Goal: Information Seeking & Learning: Compare options

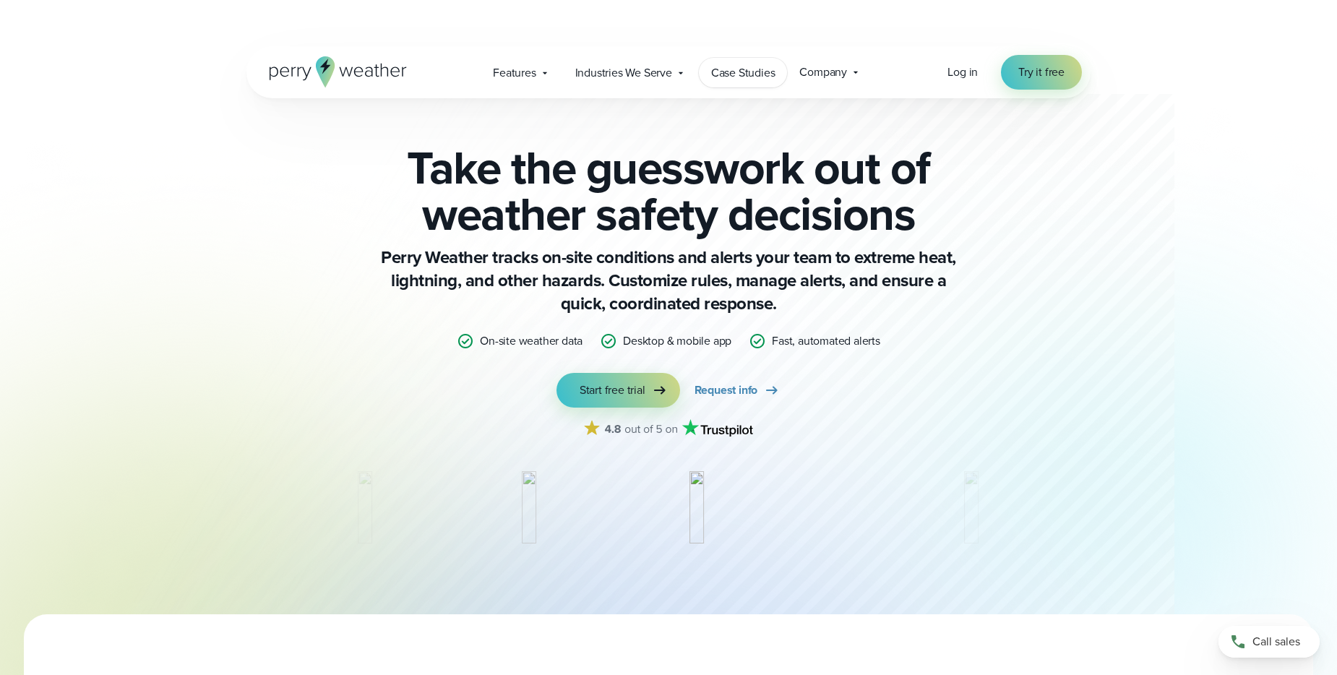
click at [741, 82] on link "Case Studies" at bounding box center [743, 73] width 89 height 30
click at [638, 389] on span "Start free trial" at bounding box center [613, 390] width 66 height 17
click at [751, 392] on span "Request info" at bounding box center [726, 390] width 64 height 17
click at [1055, 79] on span "Try it free" at bounding box center [1041, 72] width 46 height 17
click at [528, 79] on span "Features" at bounding box center [514, 72] width 43 height 17
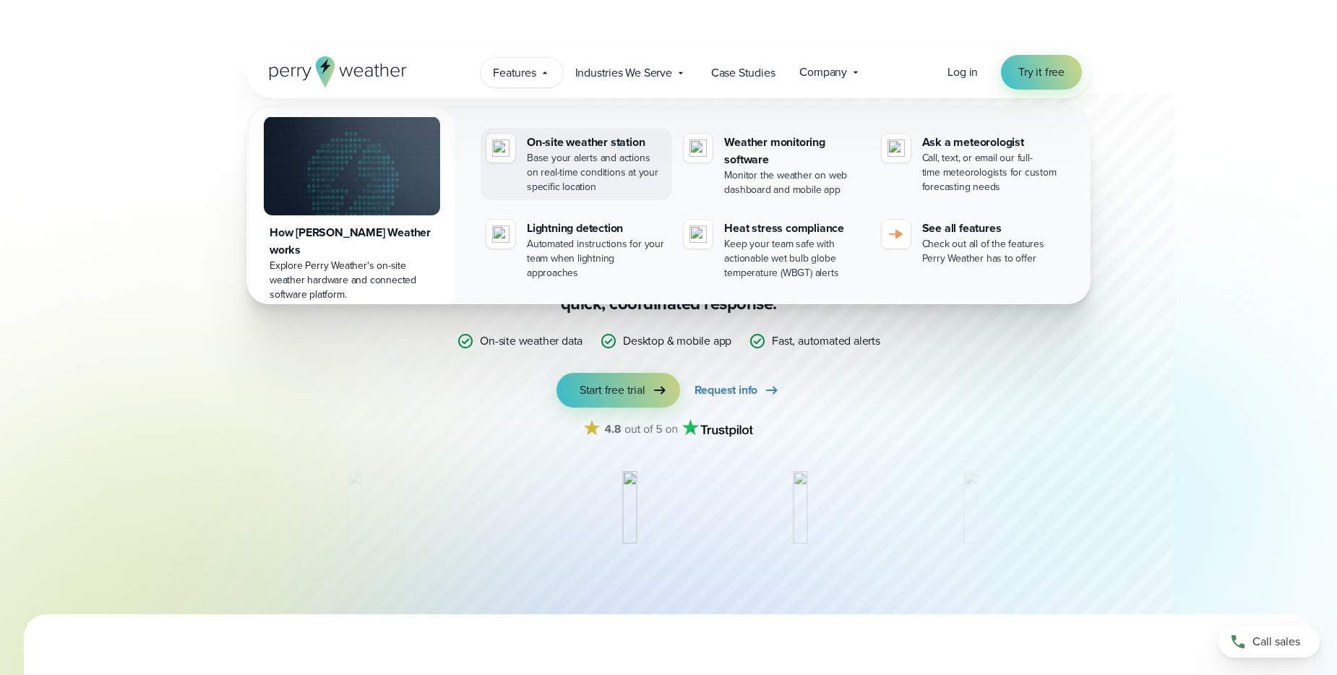
click at [572, 165] on div "Base your alerts and actions on real-time conditions at your specific location" at bounding box center [596, 172] width 139 height 43
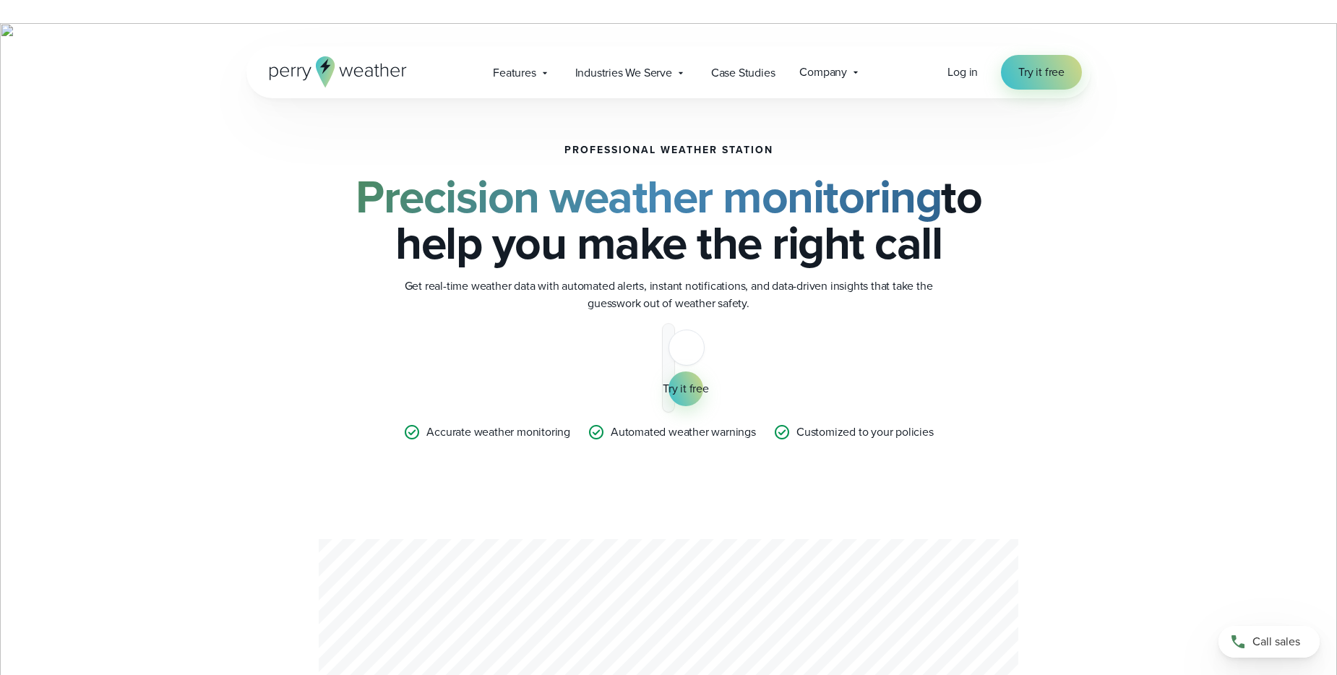
click at [339, 71] on icon at bounding box center [338, 71] width 137 height 31
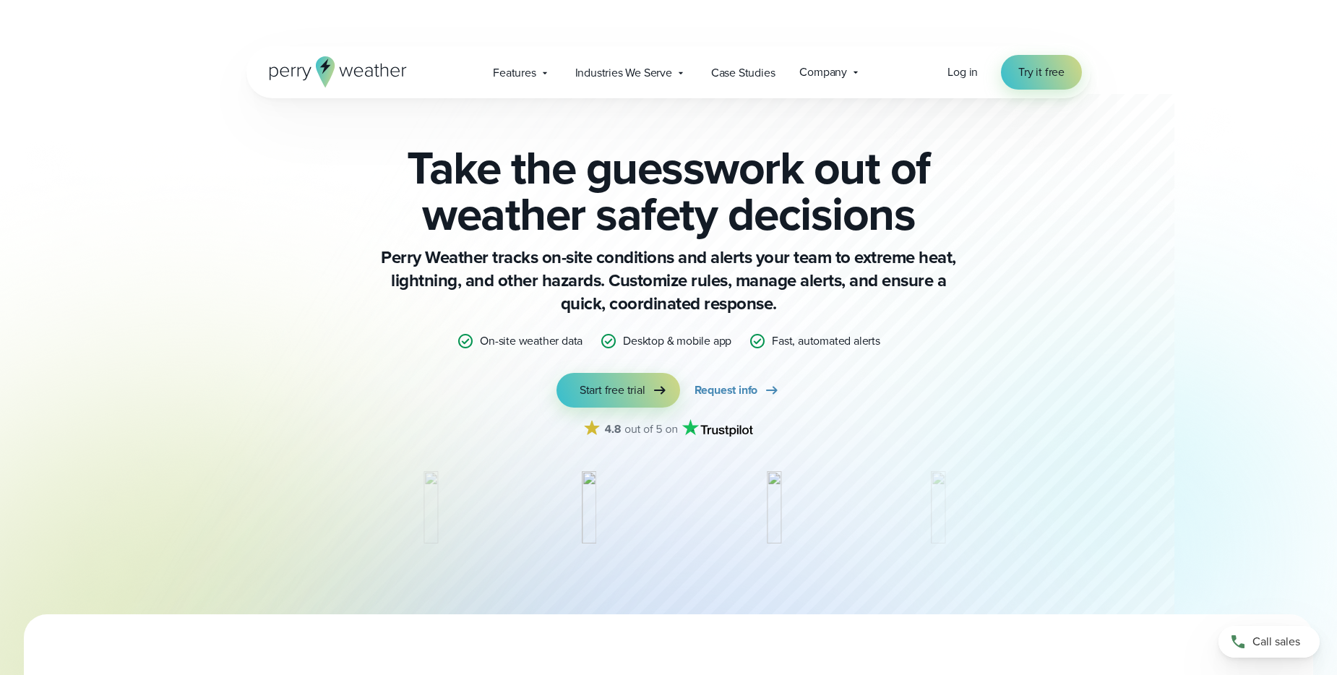
click at [525, 296] on p "Perry Weather tracks on-site conditions and alerts your team to extreme heat, l…" at bounding box center [668, 280] width 578 height 69
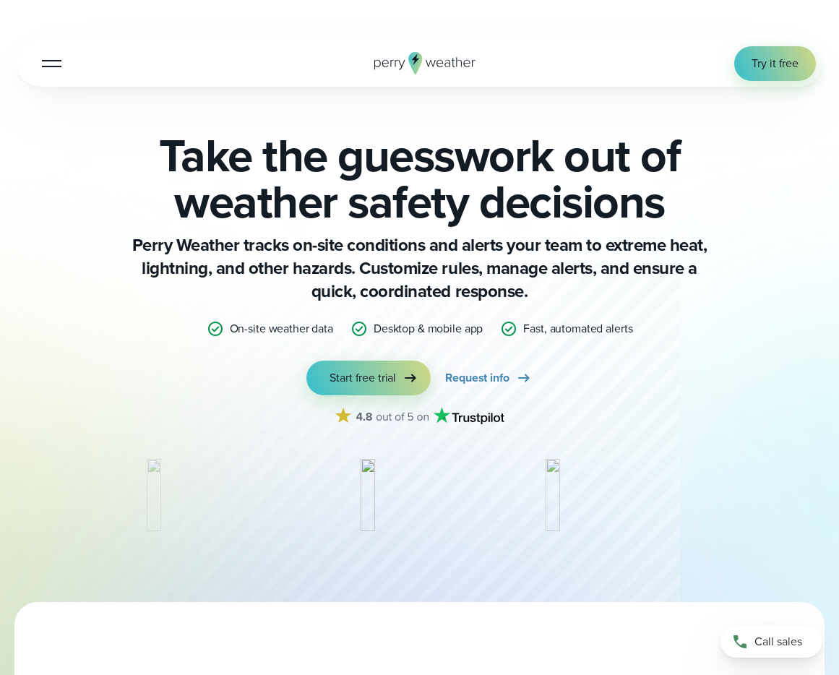
click at [409, 59] on icon at bounding box center [416, 63] width 14 height 23
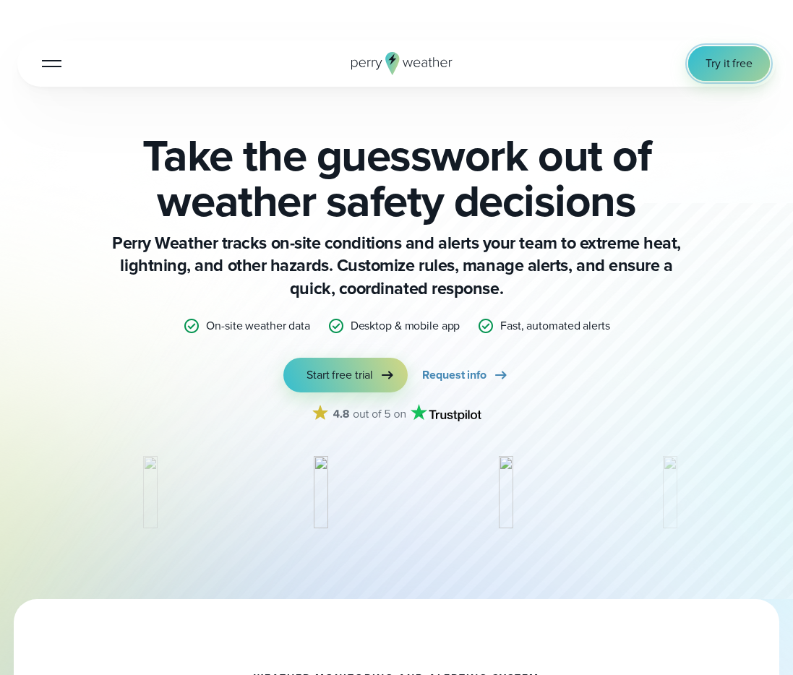
click at [723, 63] on span "Try it free" at bounding box center [728, 63] width 47 height 17
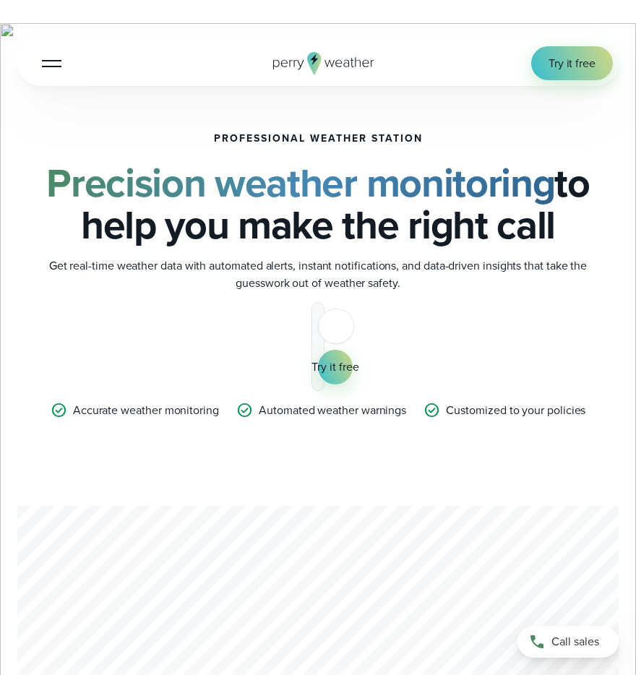
click at [542, 133] on div "Professional Weather Station Precision weather monitoring to help you make the …" at bounding box center [317, 419] width 601 height 573
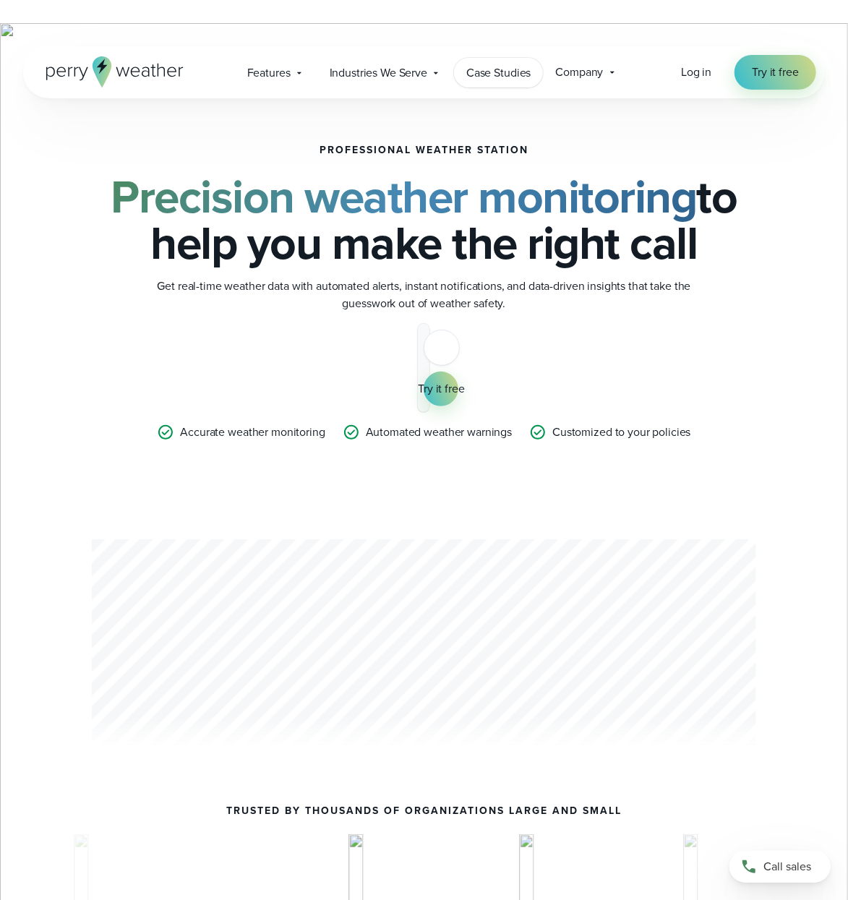
click at [512, 76] on span "Case Studies" at bounding box center [498, 72] width 64 height 17
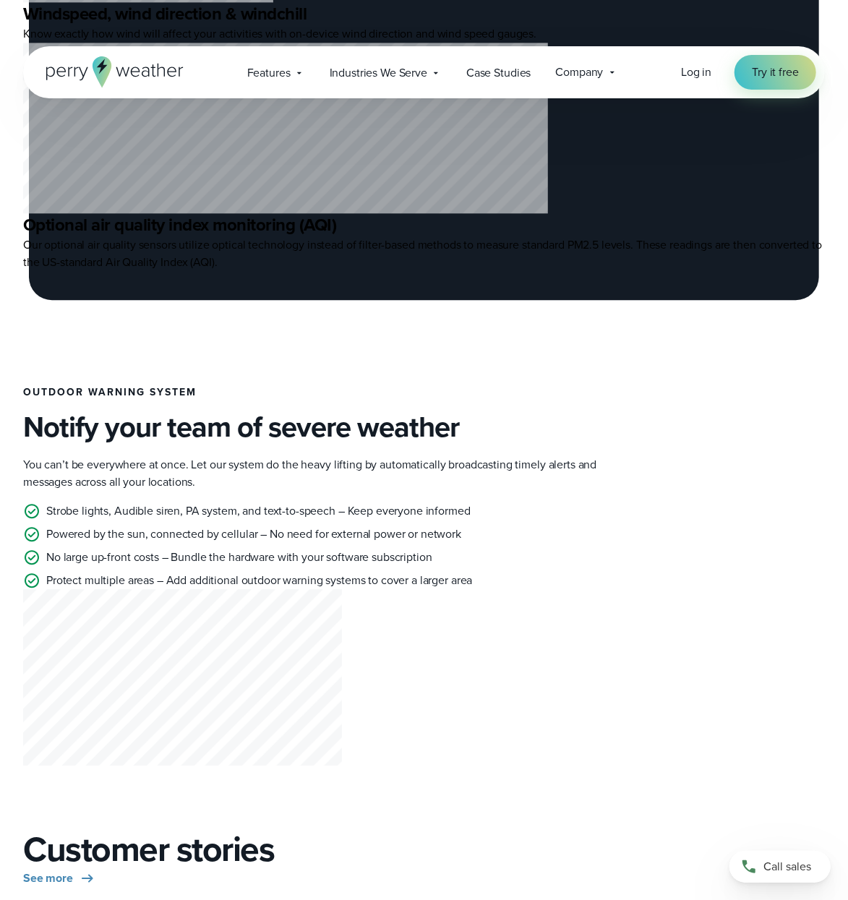
scroll to position [4077, 0]
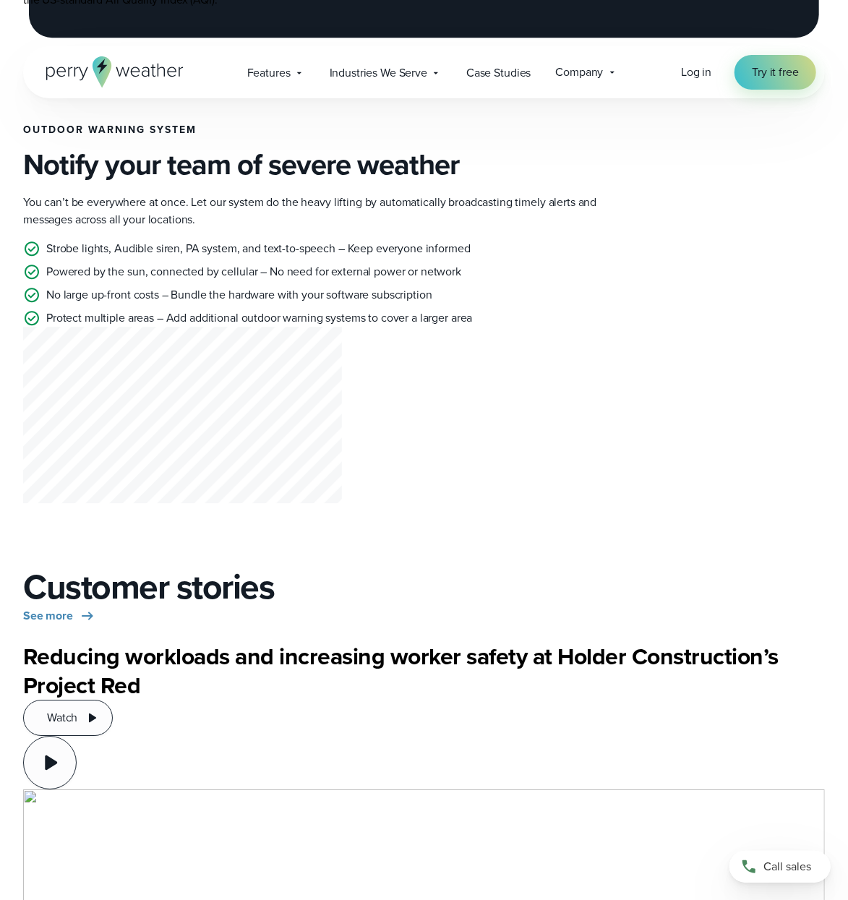
scroll to position [4340, 0]
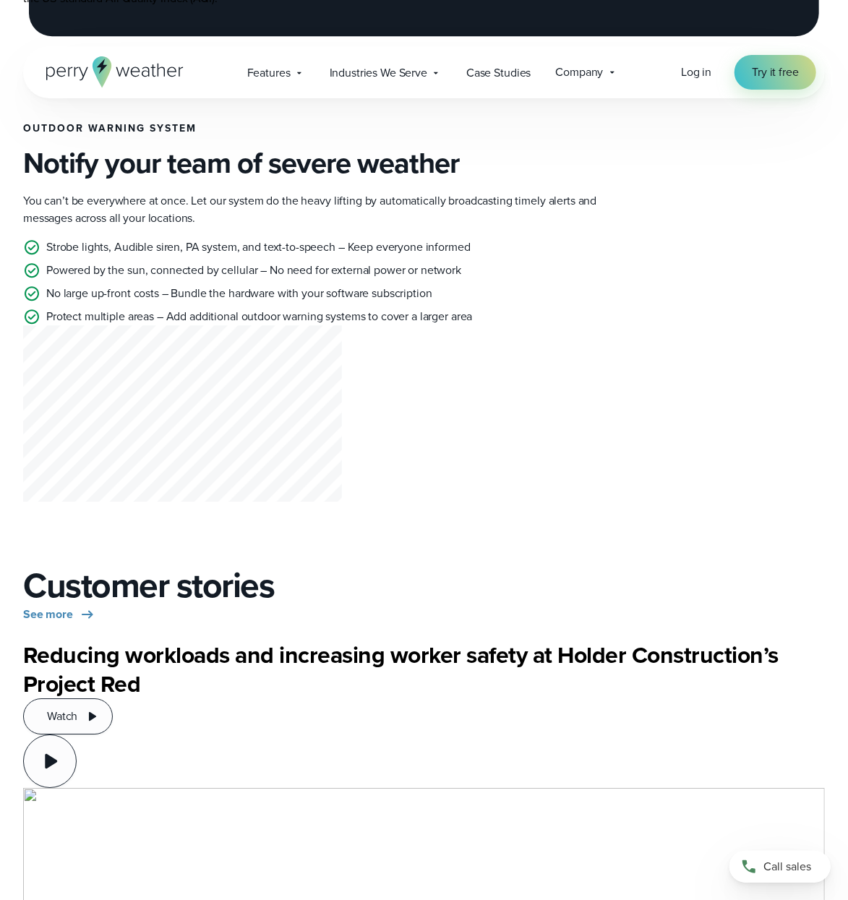
click at [72, 567] on link "How It Works" at bounding box center [55, 567] width 64 height 17
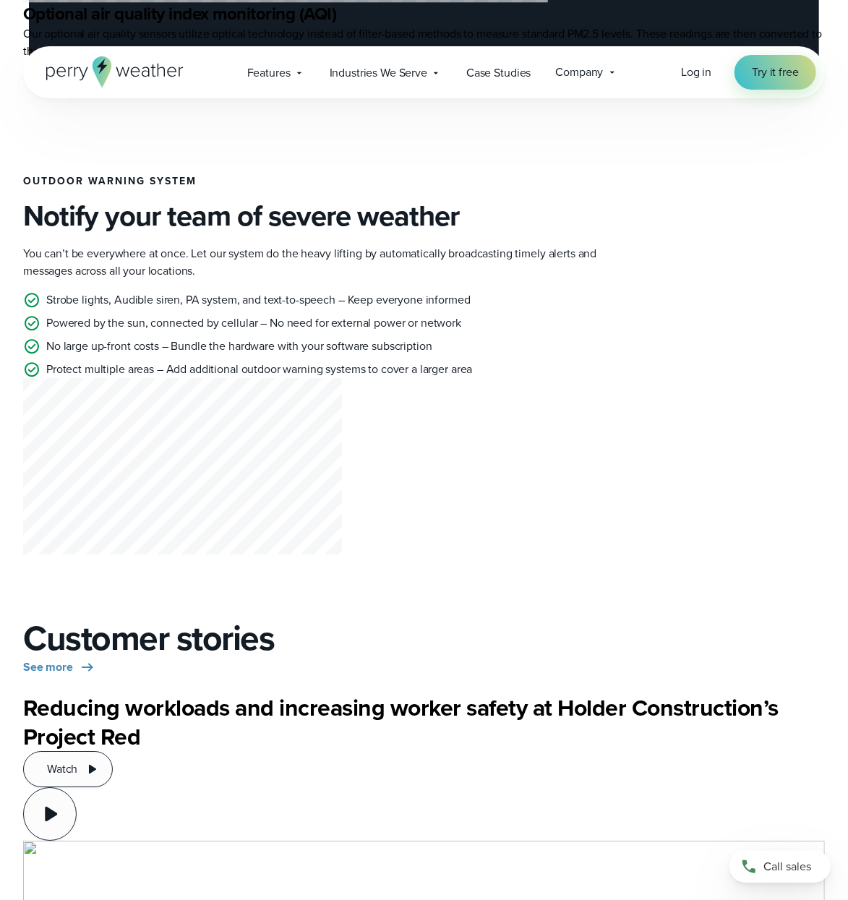
scroll to position [4339, 0]
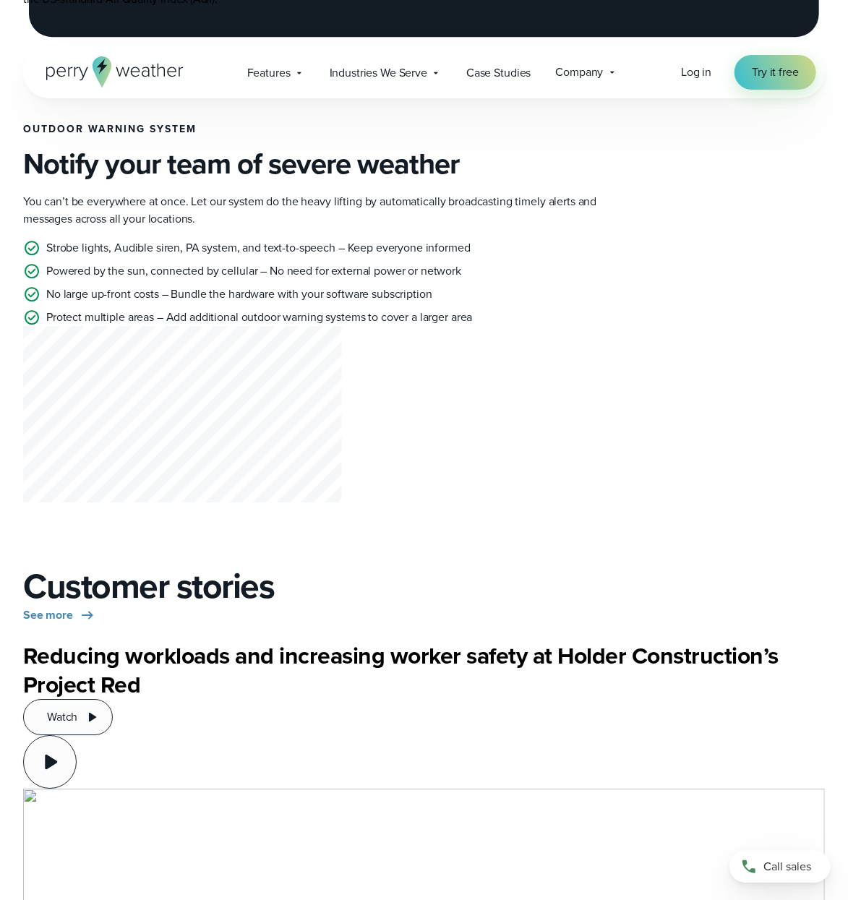
click at [749, 621] on link "Contact Us" at bounding box center [749, 624] width 55 height 17
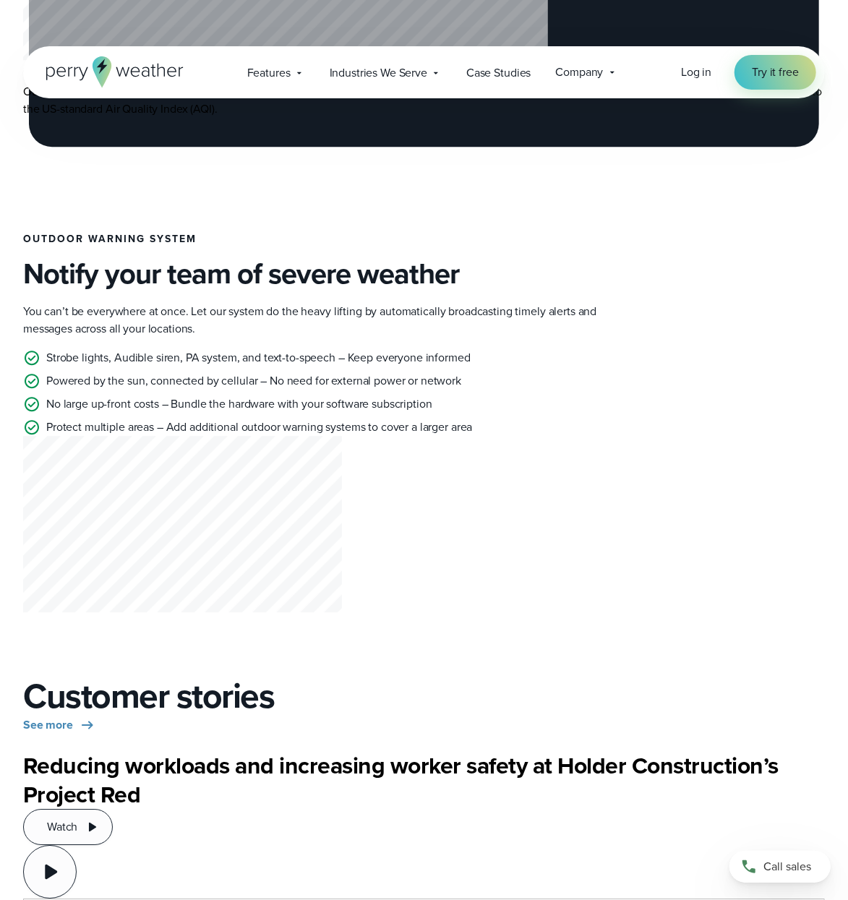
scroll to position [4326, 0]
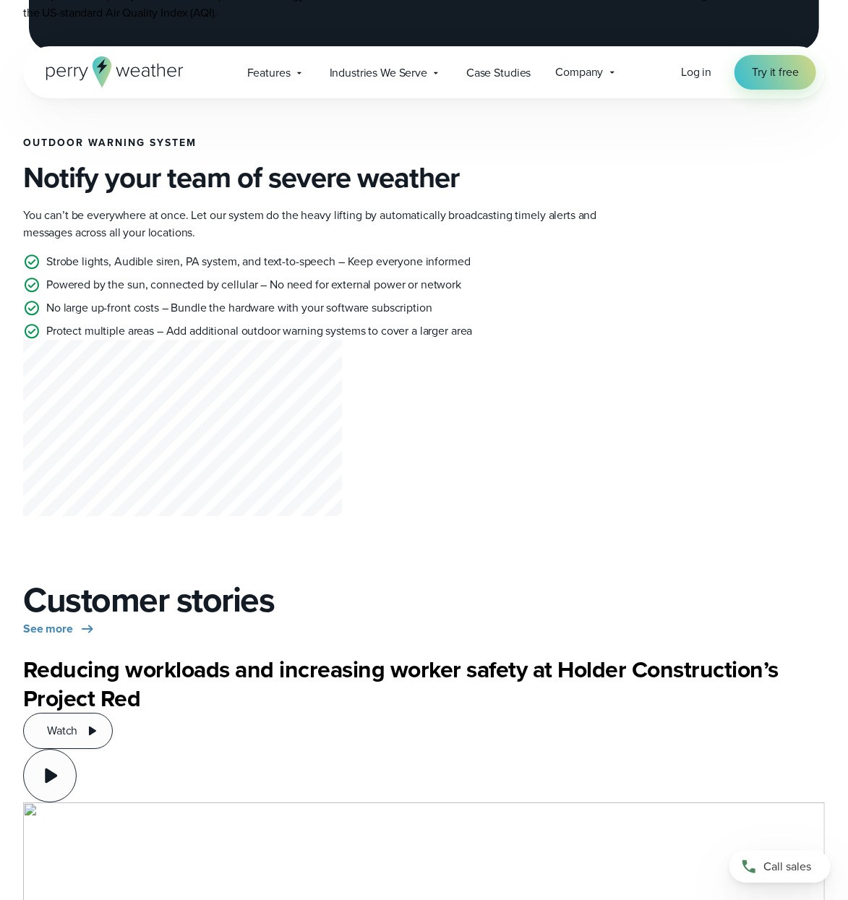
click at [97, 66] on icon at bounding box center [101, 71] width 19 height 31
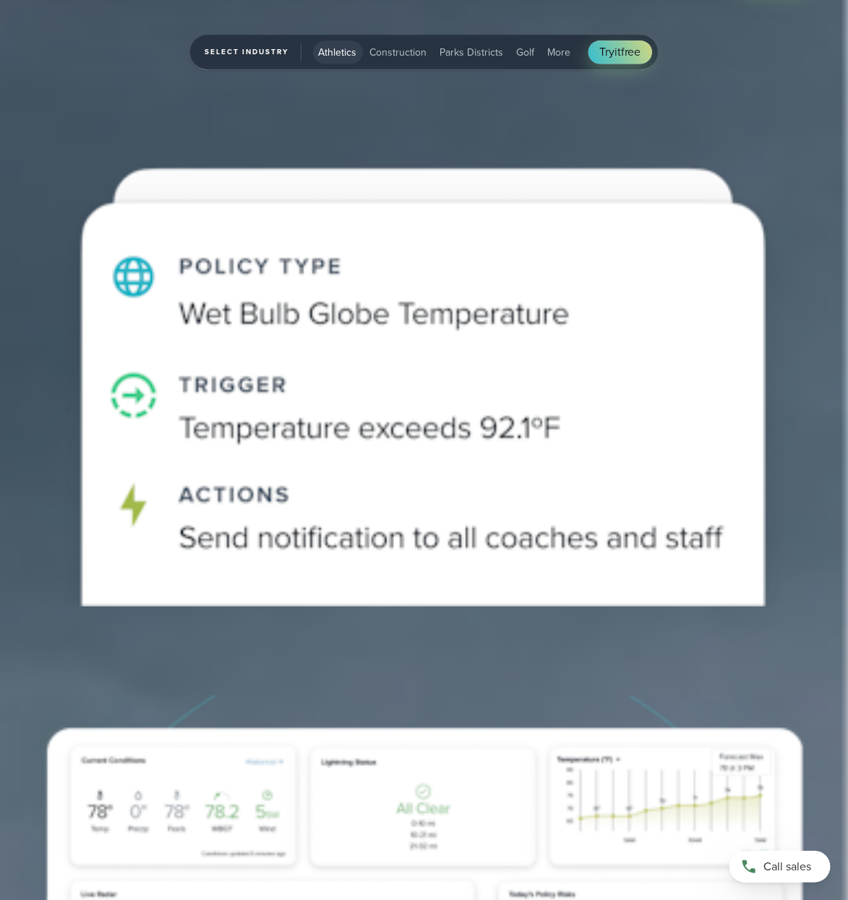
scroll to position [5383, 0]
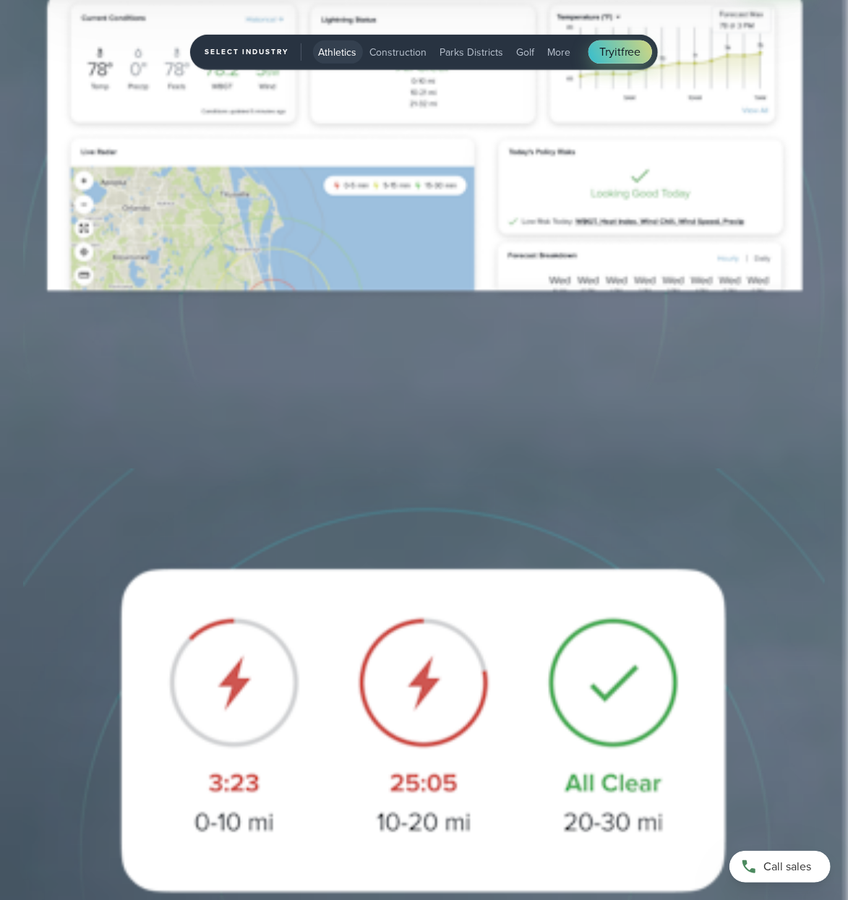
click at [640, 569] on link "Customer Stories" at bounding box center [648, 567] width 85 height 17
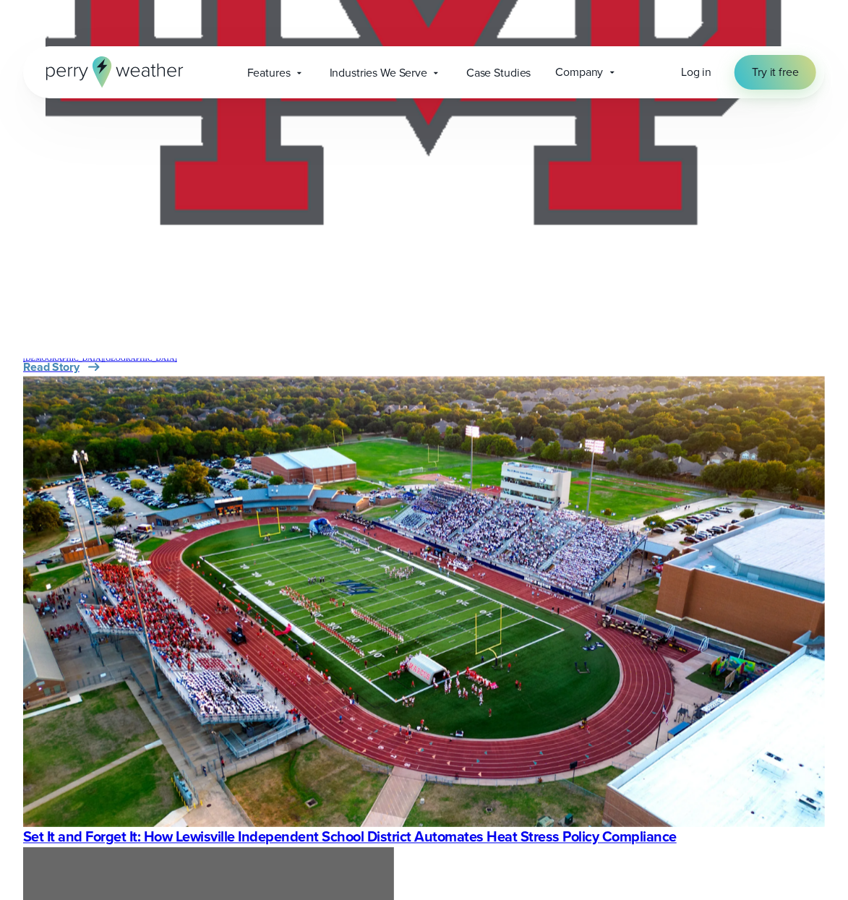
scroll to position [3607, 0]
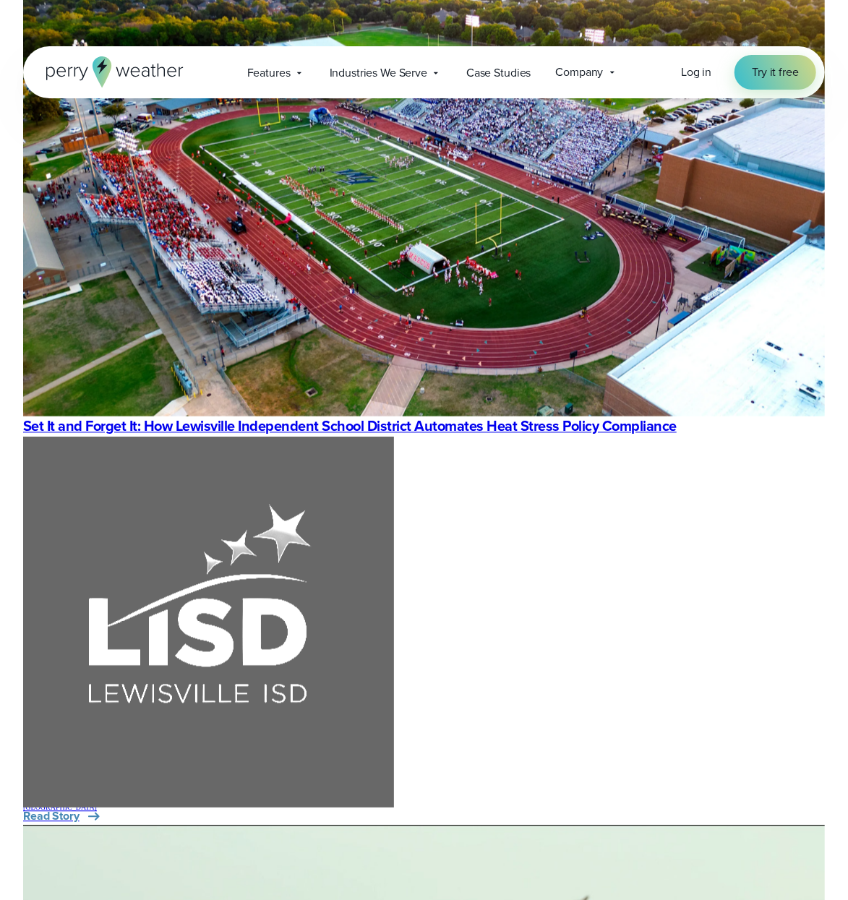
click at [323, 627] on link "Golf Clubs & Resorts" at bounding box center [280, 624] width 101 height 17
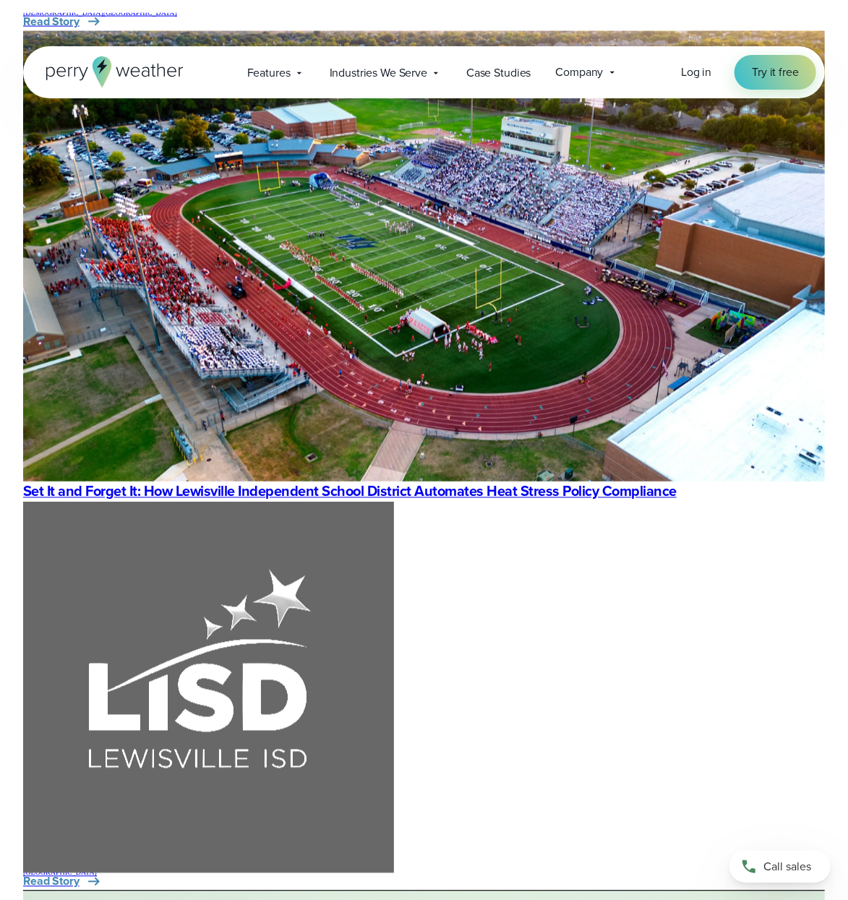
scroll to position [3607, 0]
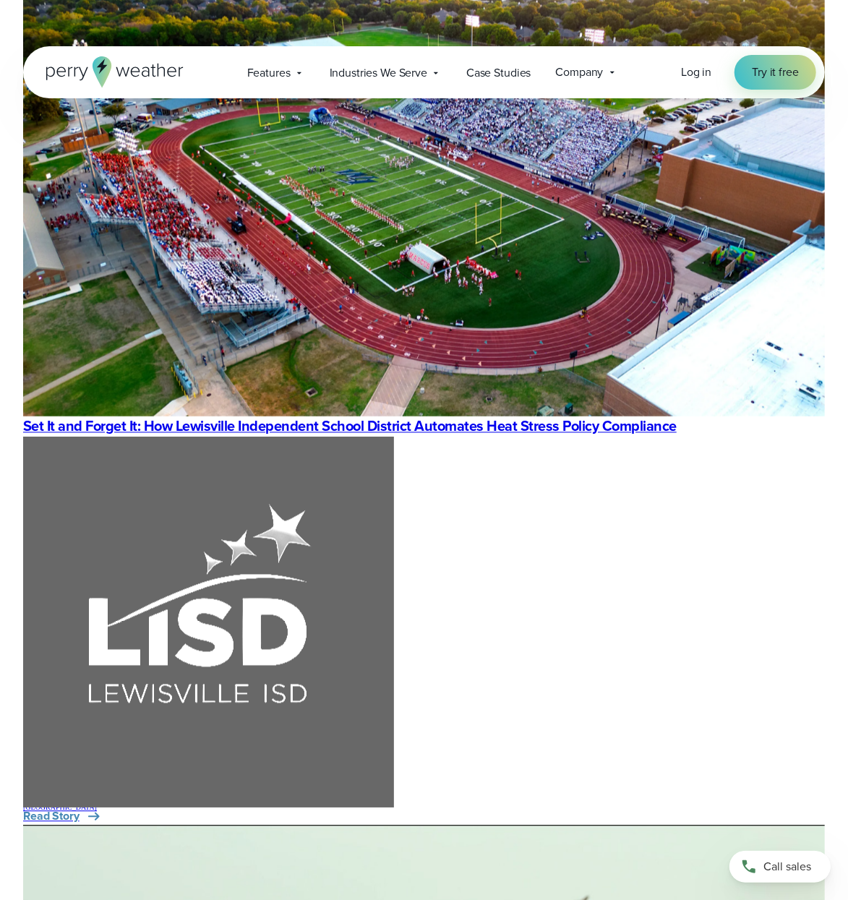
click at [257, 684] on link "Energy" at bounding box center [247, 682] width 35 height 17
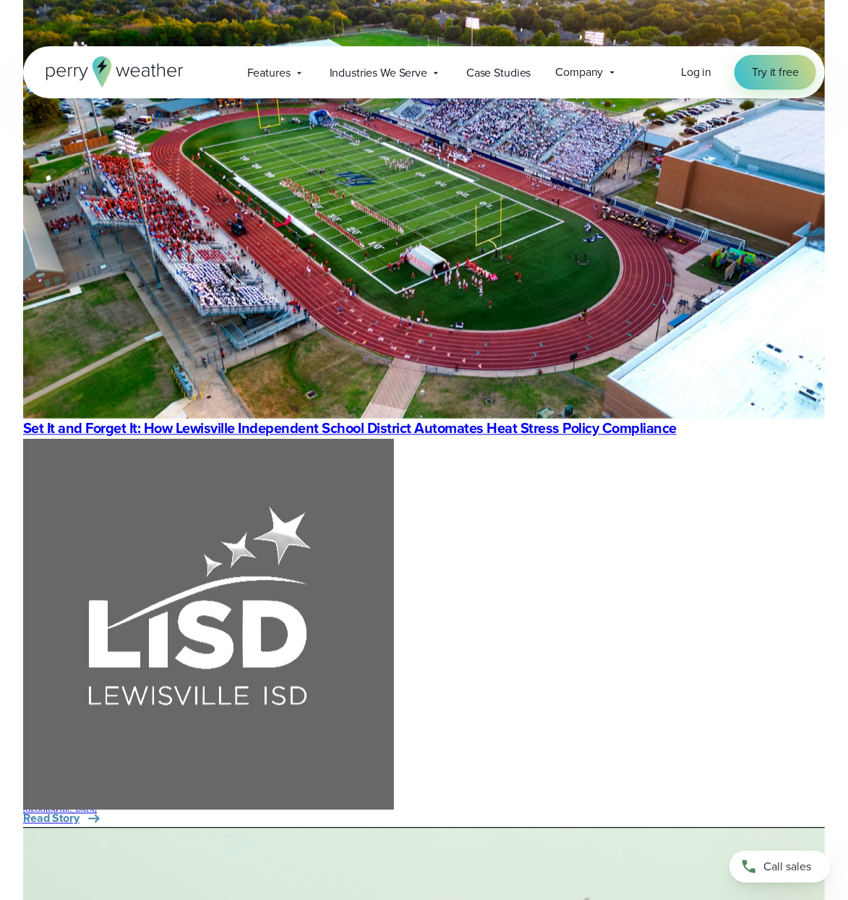
scroll to position [3607, 0]
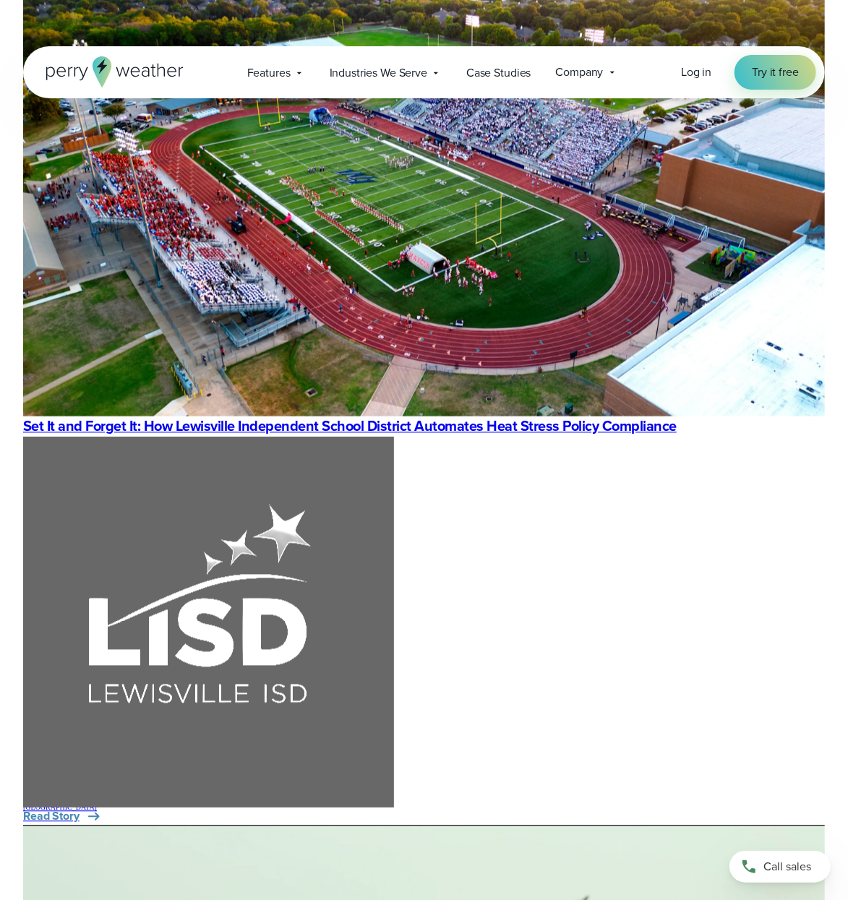
click at [262, 707] on link "Construction" at bounding box center [262, 711] width 64 height 17
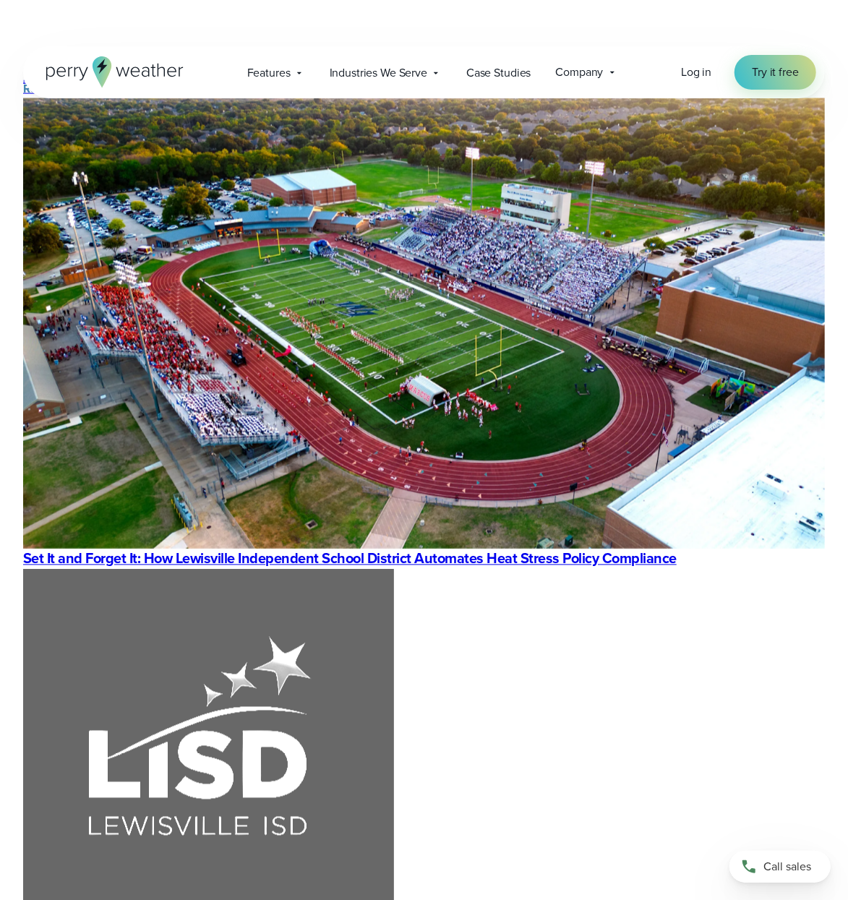
scroll to position [3532, 0]
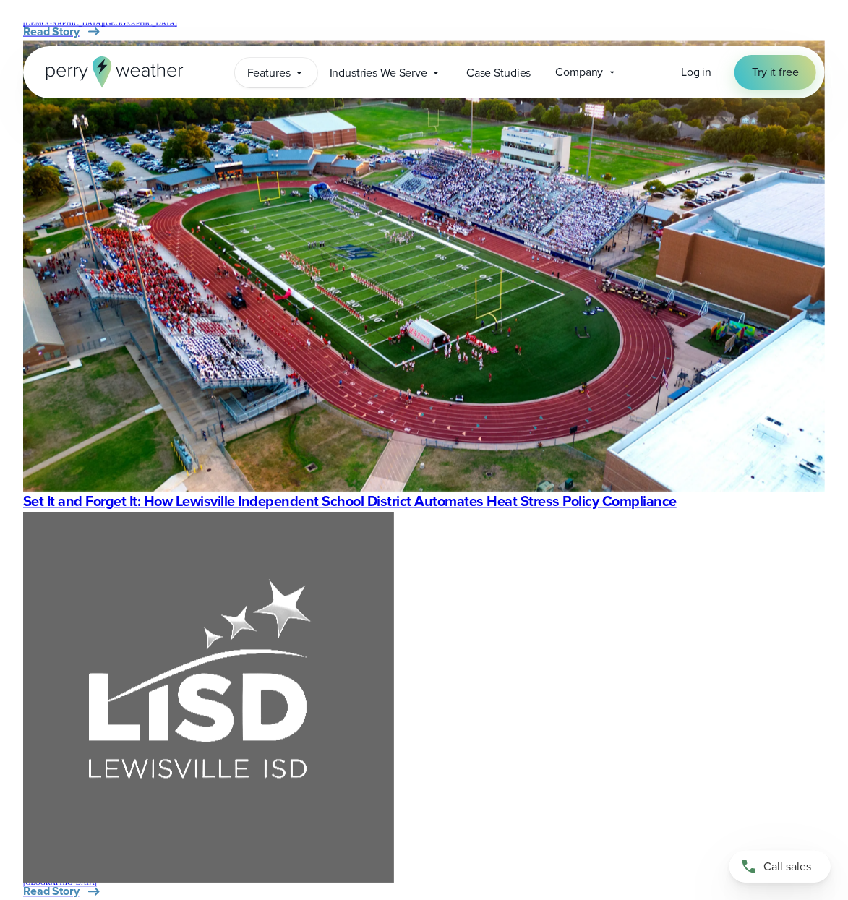
click at [280, 76] on span "Features" at bounding box center [268, 72] width 43 height 17
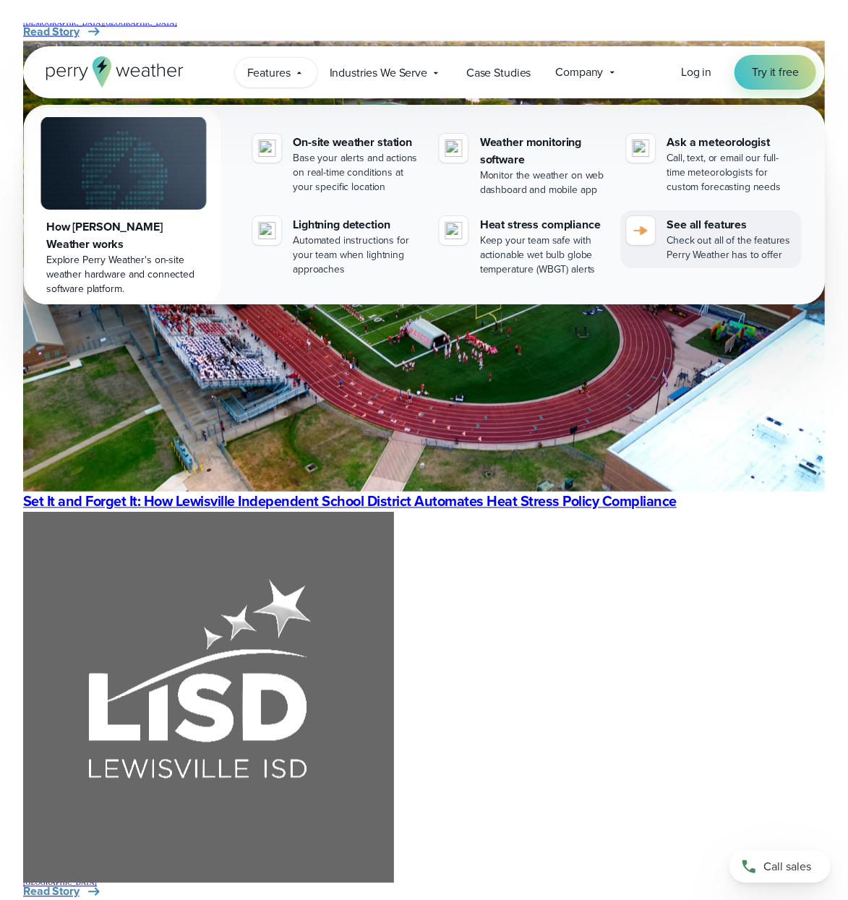
click at [722, 246] on div "Check out all of the features Perry Weather has to offer" at bounding box center [730, 247] width 129 height 29
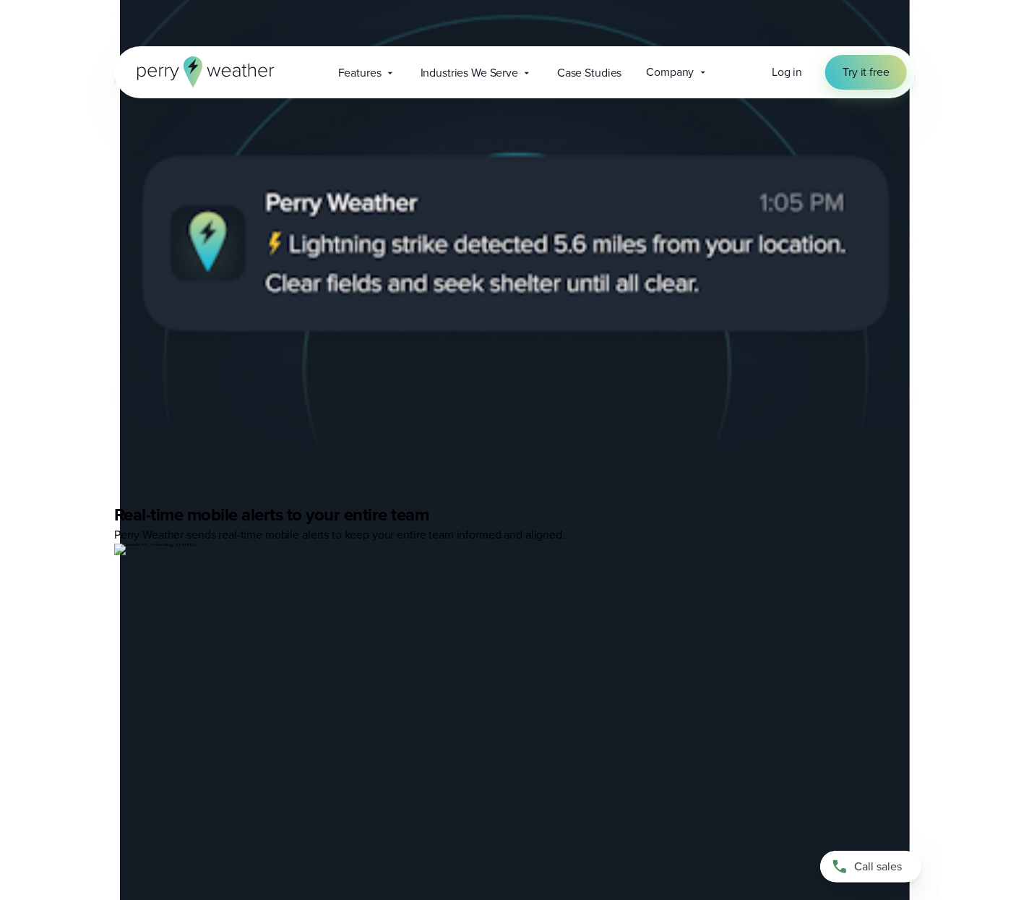
scroll to position [4235, 0]
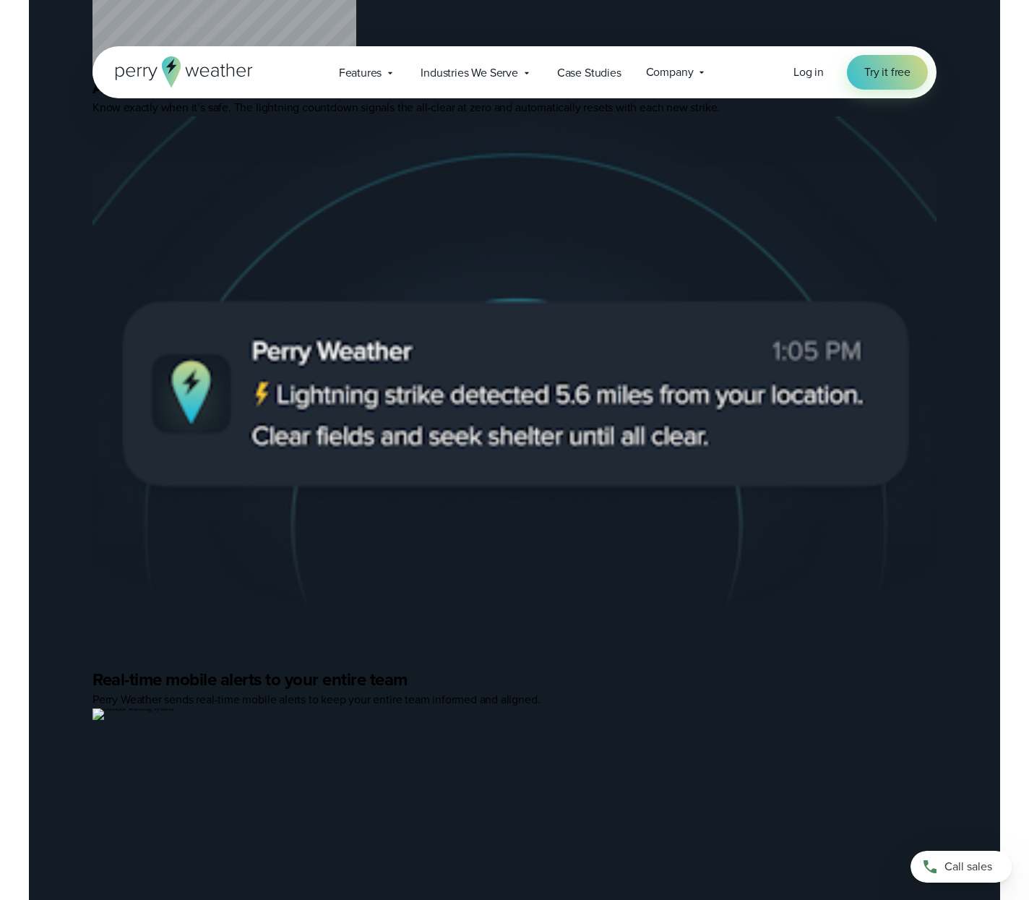
click at [577, 601] on link "Perry Weather vs. Thor Guard" at bounding box center [549, 596] width 143 height 17
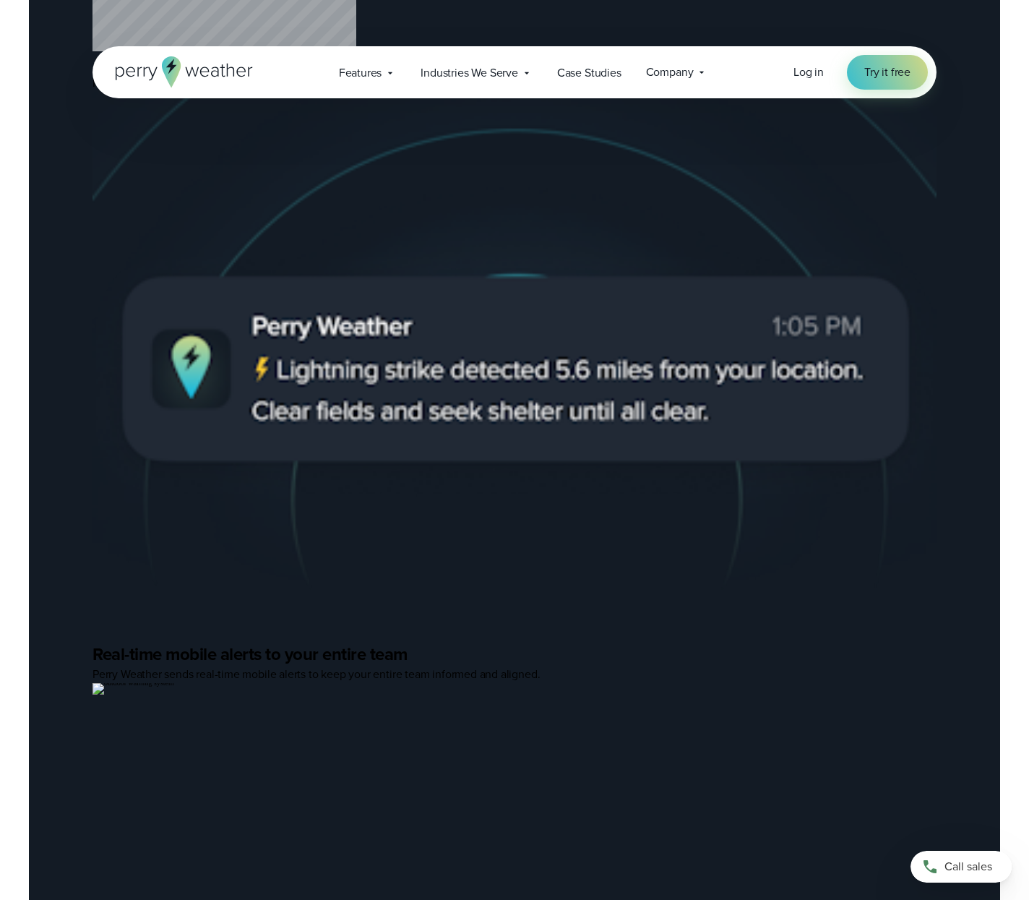
scroll to position [4274, 0]
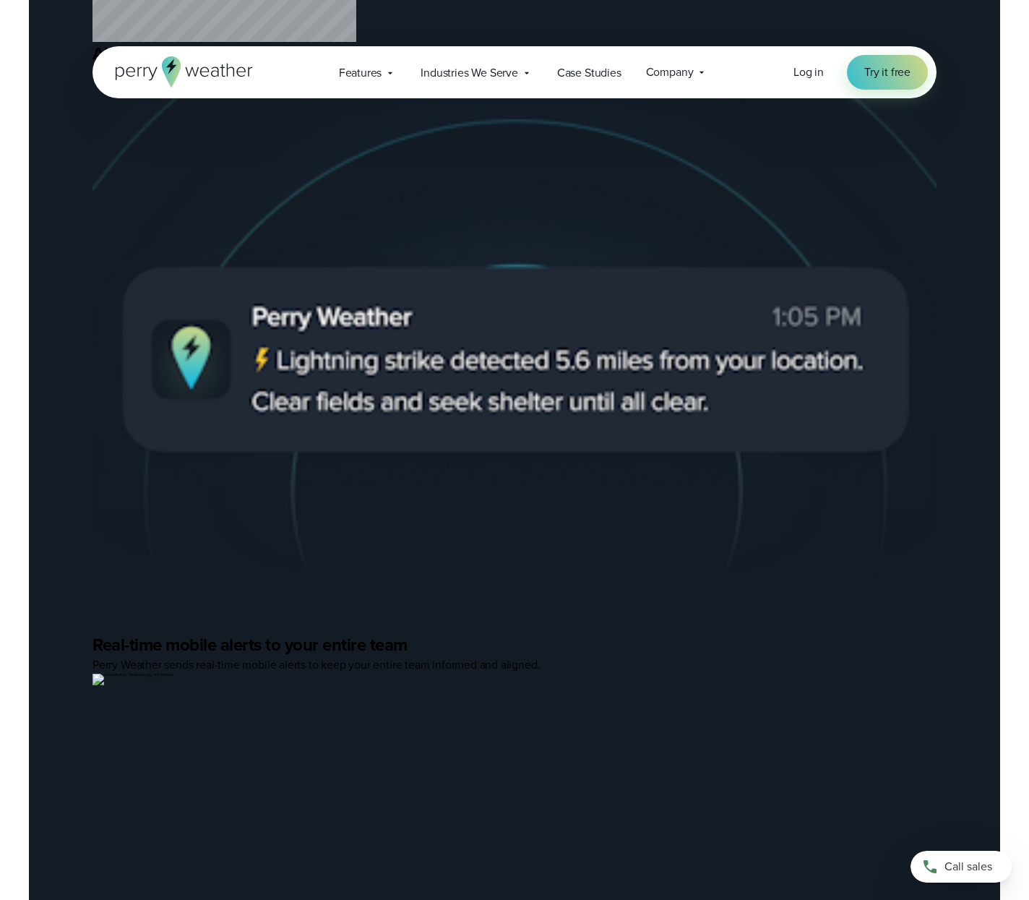
click at [341, 707] on link "Construction" at bounding box center [342, 711] width 64 height 17
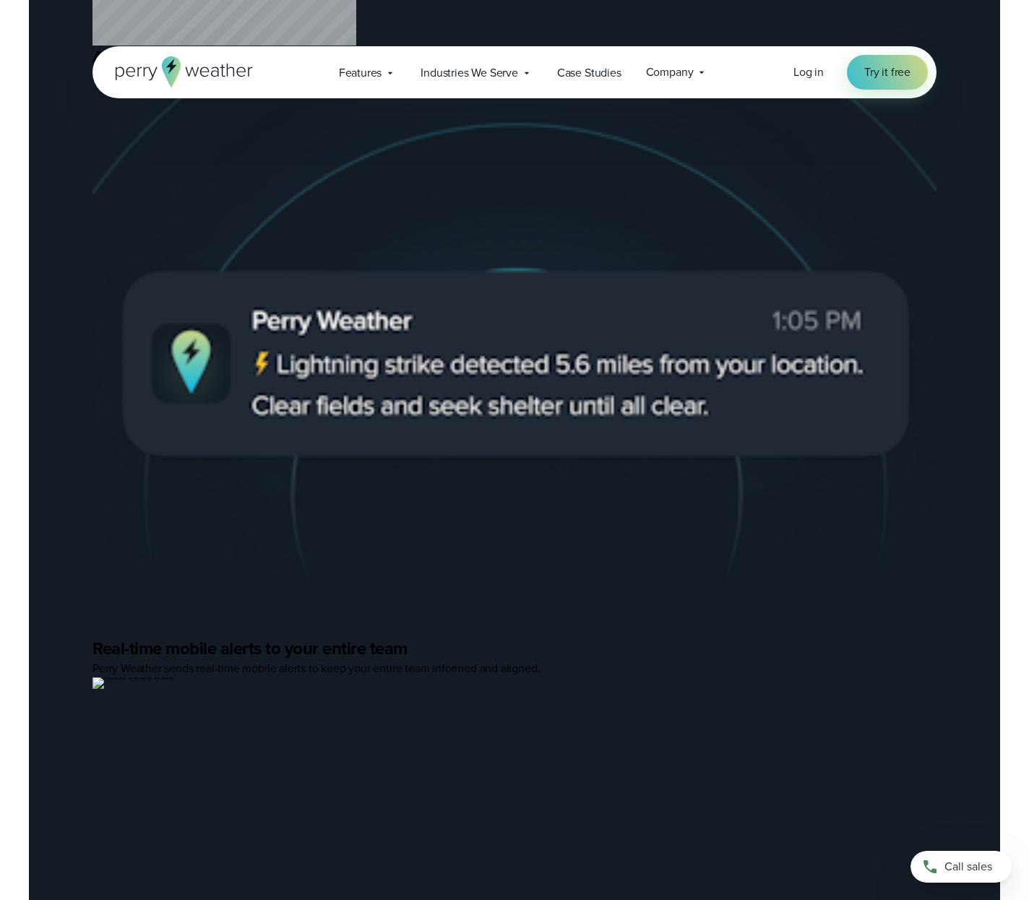
scroll to position [4274, 0]
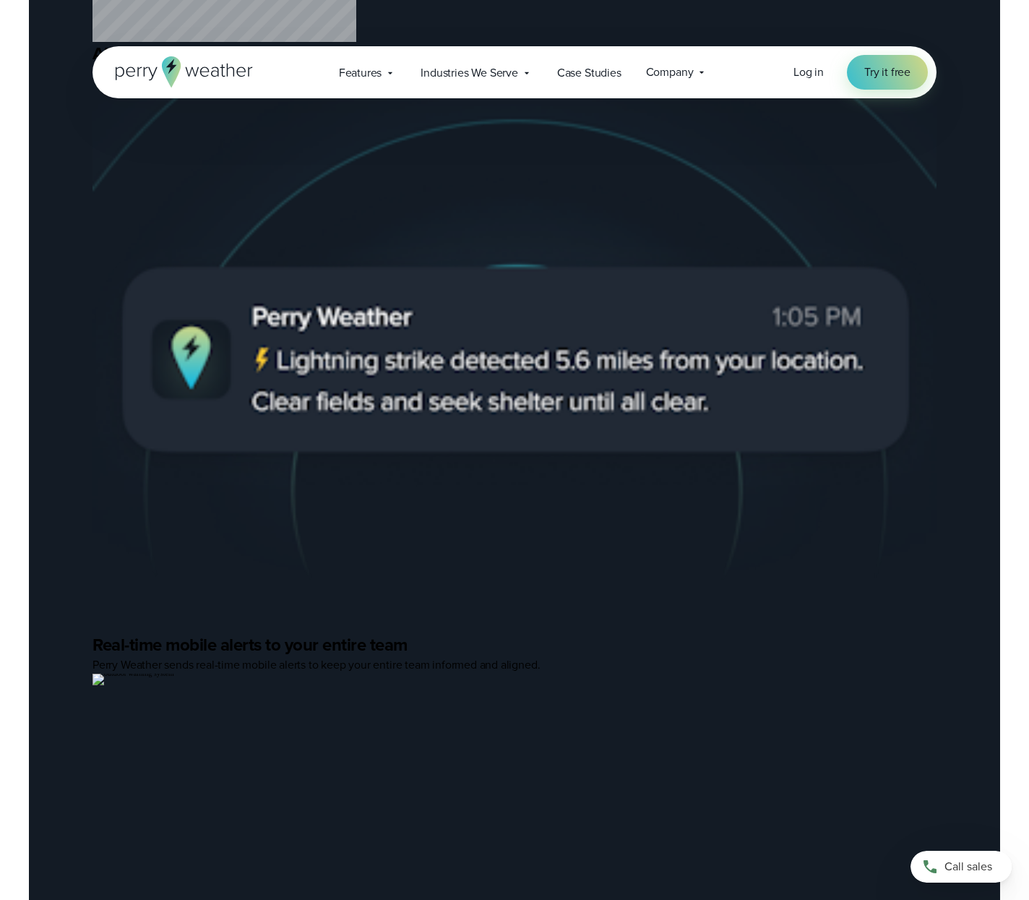
click at [657, 569] on link "Perry Weather vs. DTN WeatherSentry" at bounding box center [571, 567] width 186 height 17
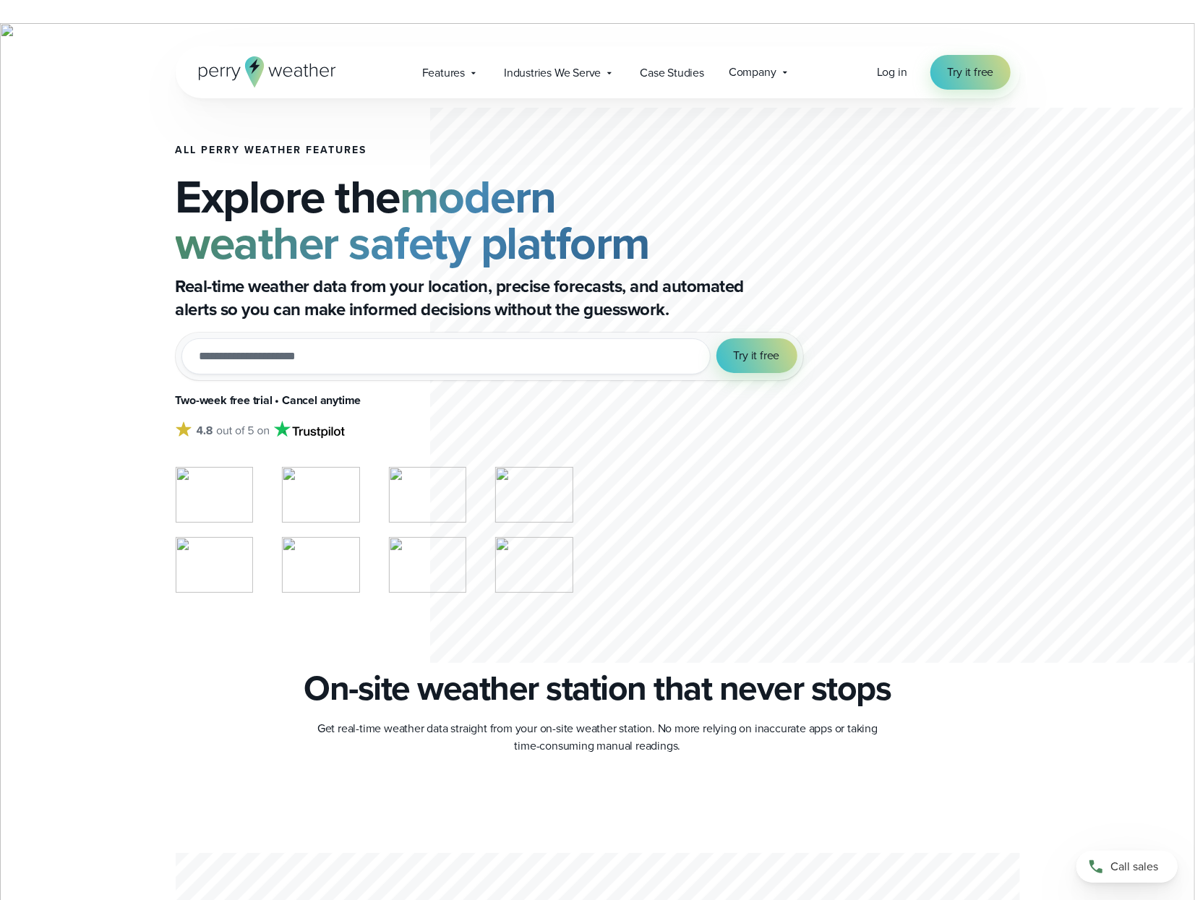
click at [1028, 160] on div at bounding box center [852, 385] width 844 height 507
click at [1028, 203] on div at bounding box center [852, 385] width 844 height 507
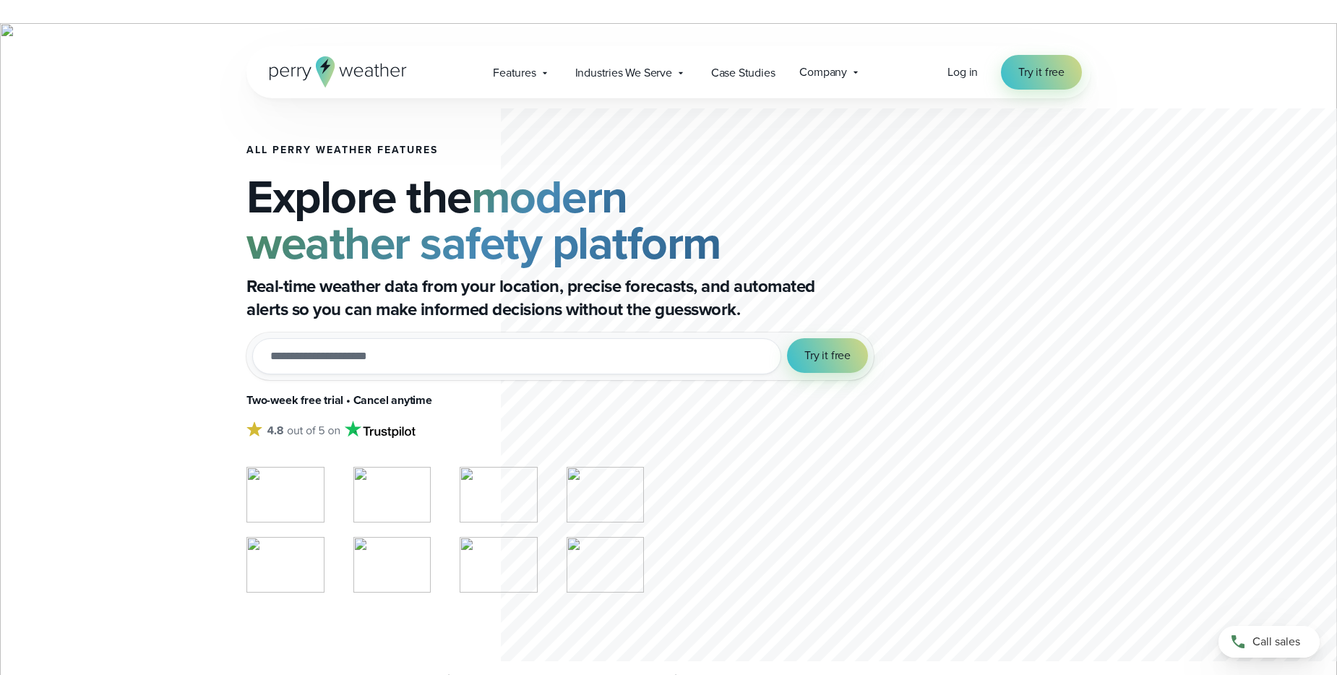
click at [775, 189] on h2 "Explore the modern weather safety platform" at bounding box center [559, 219] width 627 height 92
